Goal: Task Accomplishment & Management: Complete application form

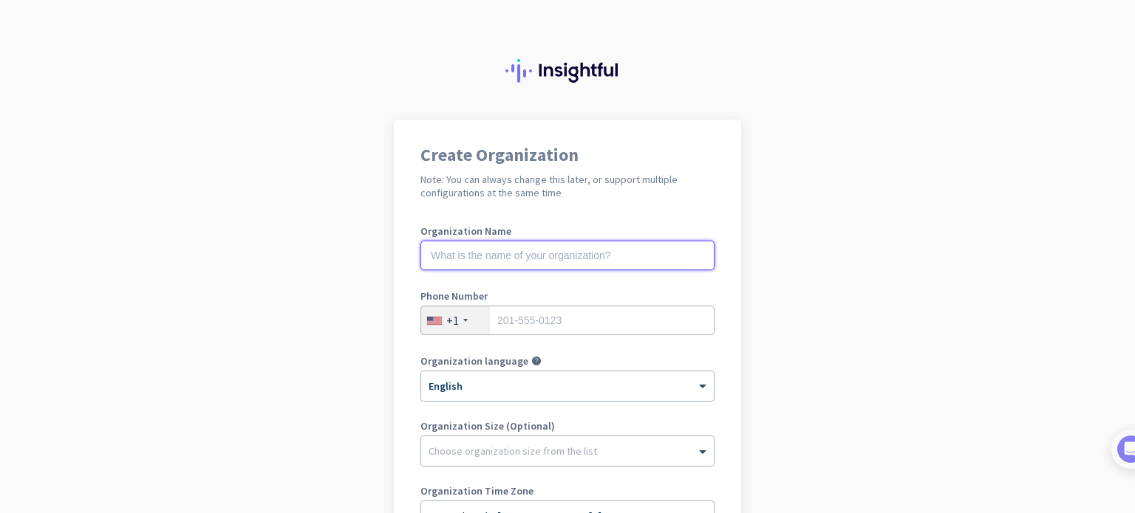
click at [512, 252] on input "text" at bounding box center [567, 256] width 294 height 30
type input "First Model Management London Ltd"
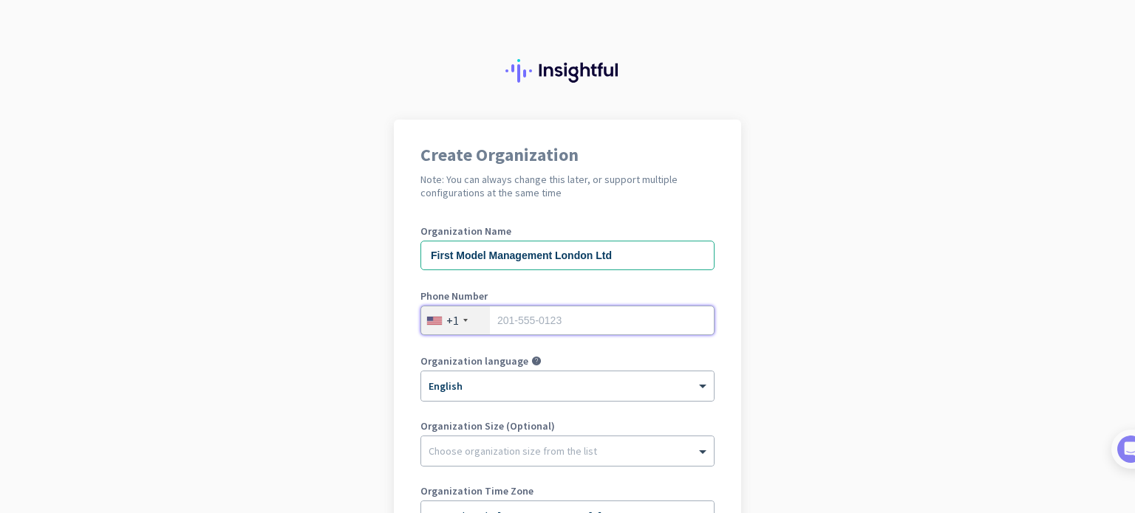
click at [505, 317] on input "tel" at bounding box center [567, 321] width 294 height 30
click at [455, 318] on div "+1" at bounding box center [455, 321] width 69 height 28
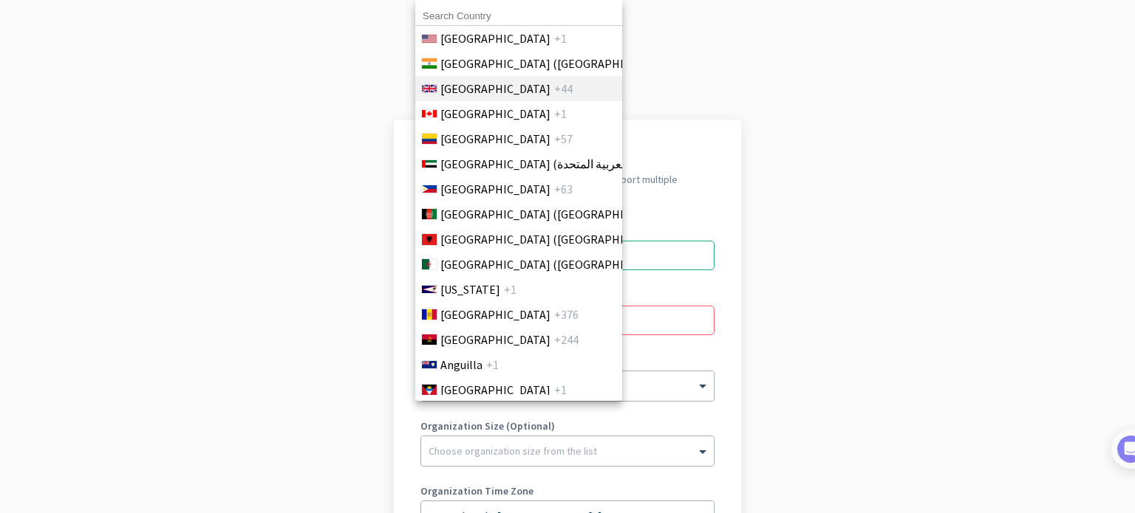
click at [502, 92] on span "United Kingdom" at bounding box center [495, 89] width 110 height 18
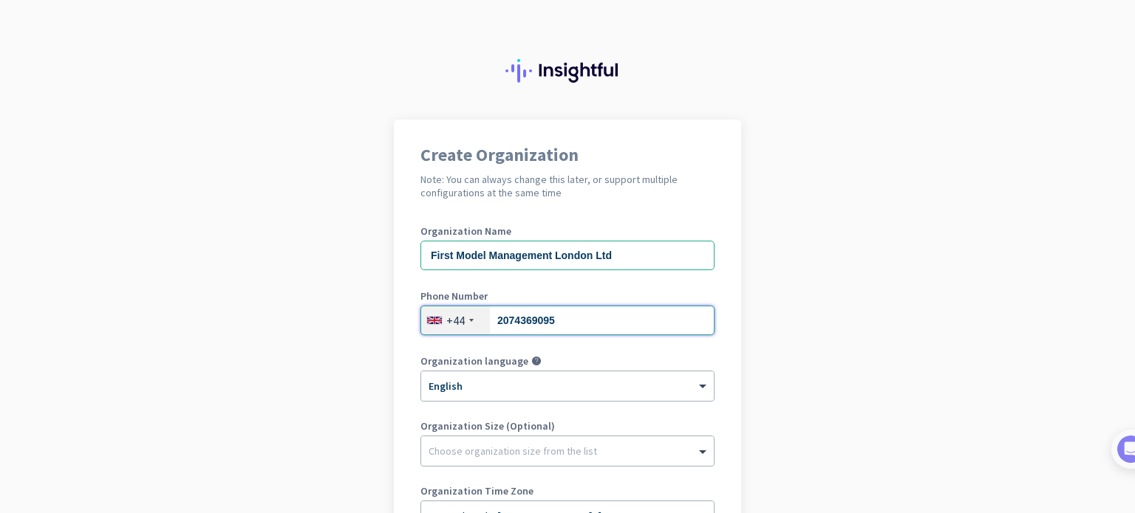
type input "2074369095"
click at [901, 301] on app-onboarding-organization "Create Organization Note: You can always change this later, or support multiple…" at bounding box center [567, 417] width 1135 height 595
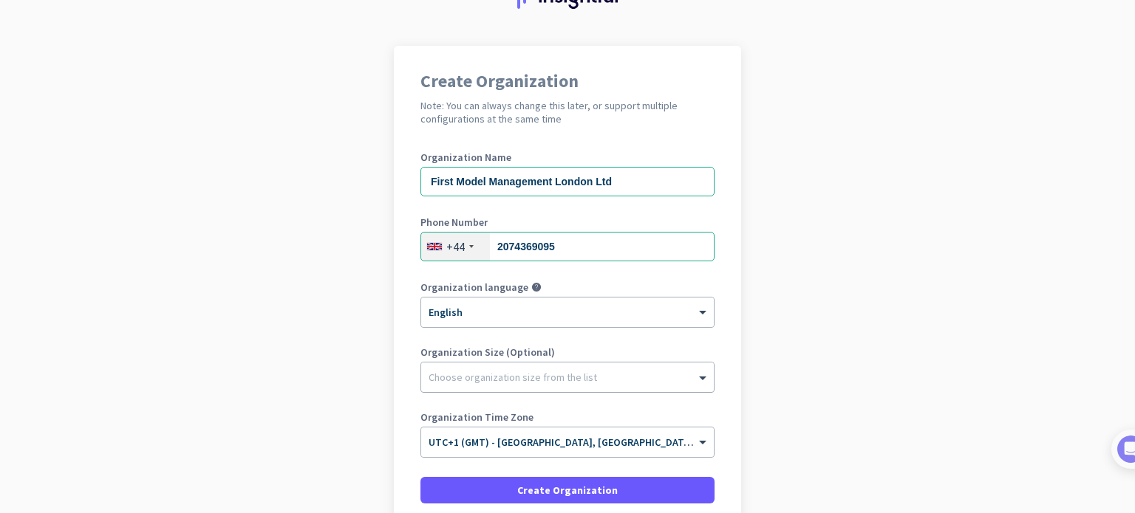
click at [677, 375] on div at bounding box center [567, 373] width 293 height 15
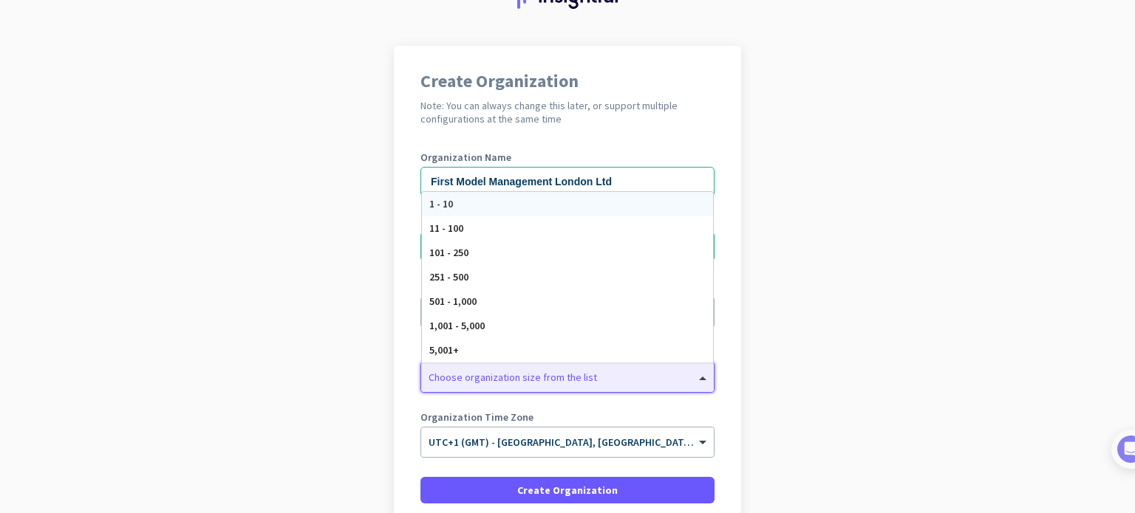
click at [499, 199] on div "1 - 10" at bounding box center [567, 204] width 291 height 24
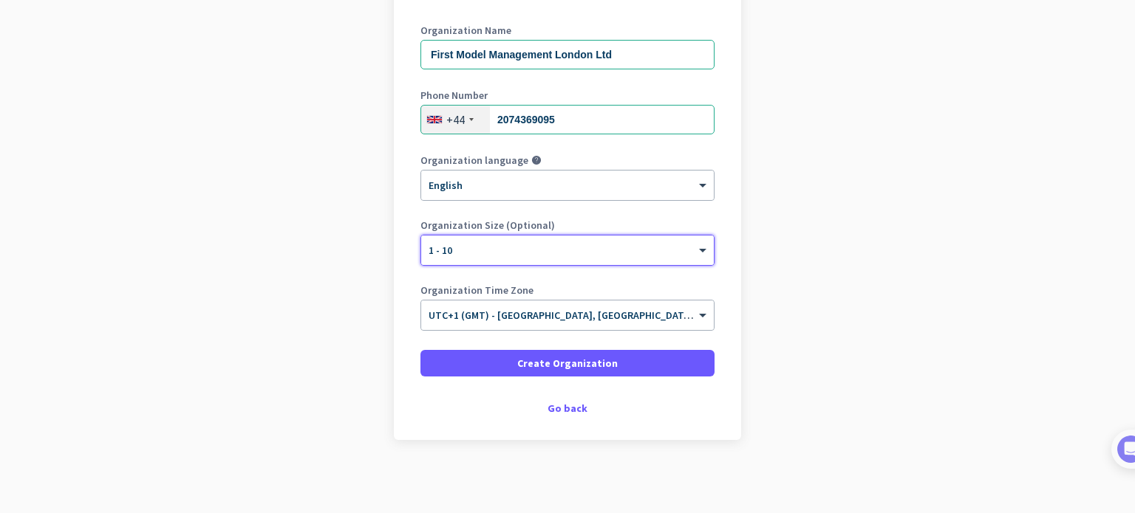
scroll to position [201, 0]
click at [547, 315] on div at bounding box center [567, 310] width 293 height 13
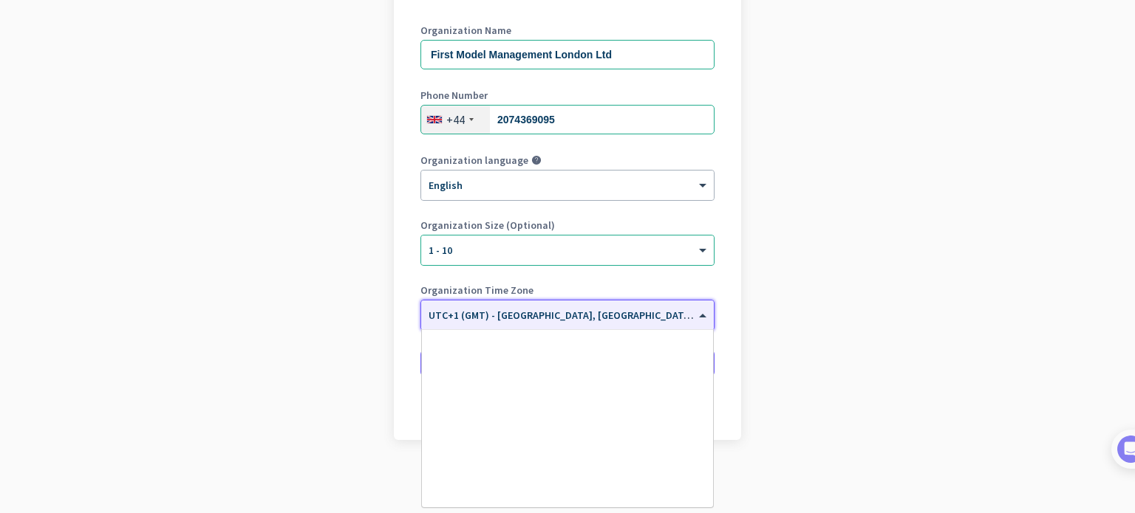
scroll to position [2828, 0]
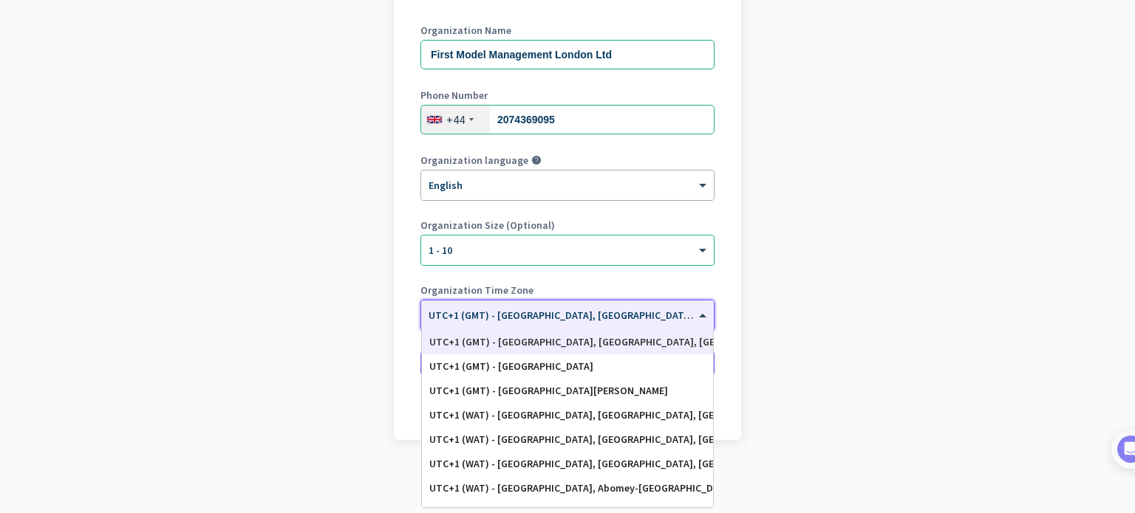
click at [550, 342] on div "UTC+1 (GMT) - London, Birmingham, Liverpool, Glasgow" at bounding box center [567, 342] width 276 height 13
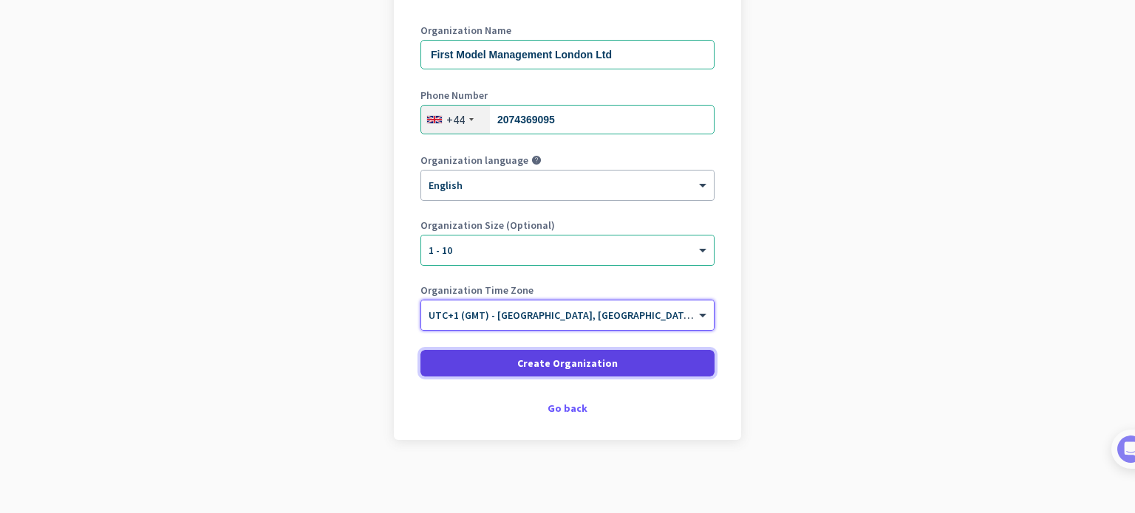
click at [564, 366] on span "Create Organization" at bounding box center [567, 363] width 100 height 15
